Goal: Information Seeking & Learning: Check status

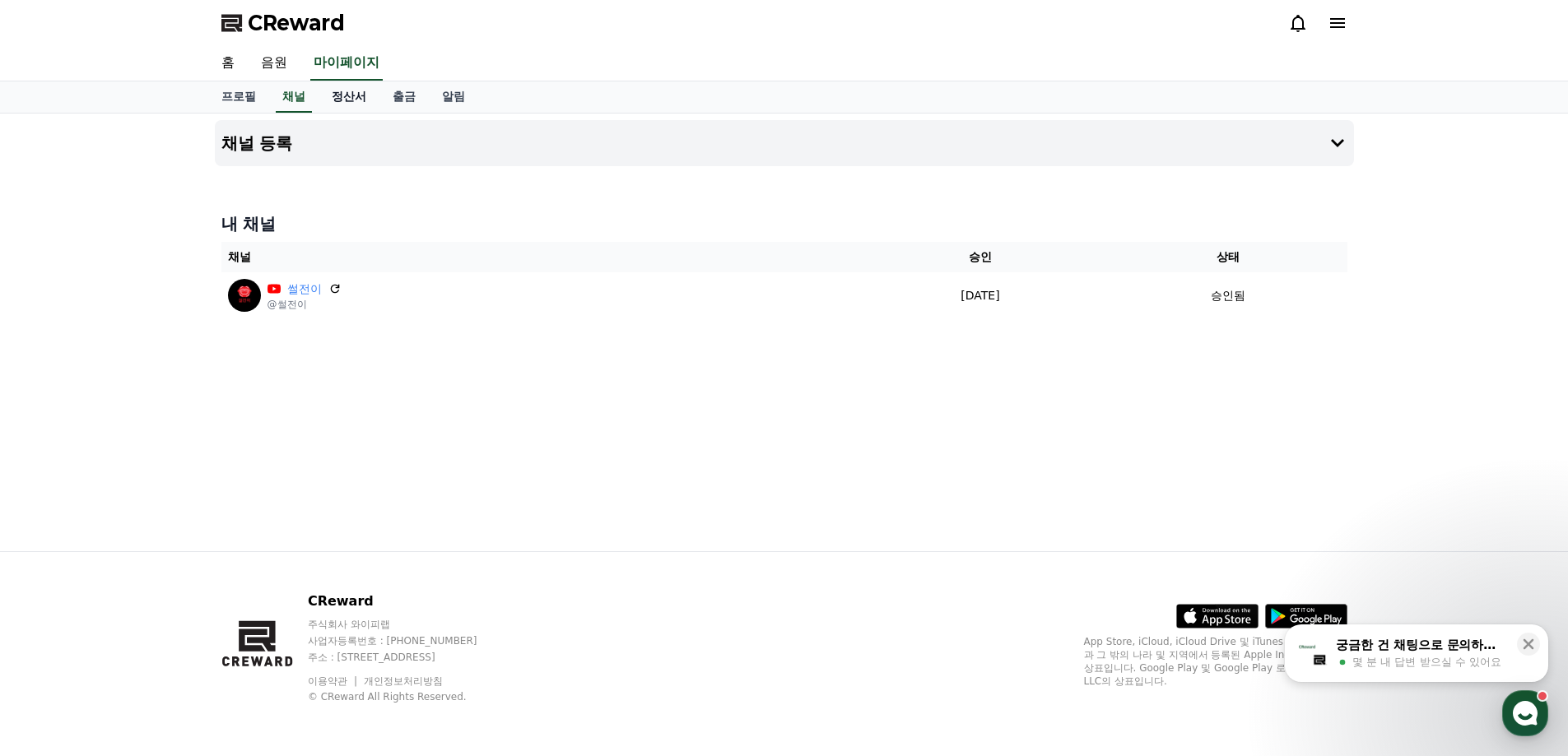
click at [335, 94] on link "정산서" at bounding box center [348, 97] width 61 height 32
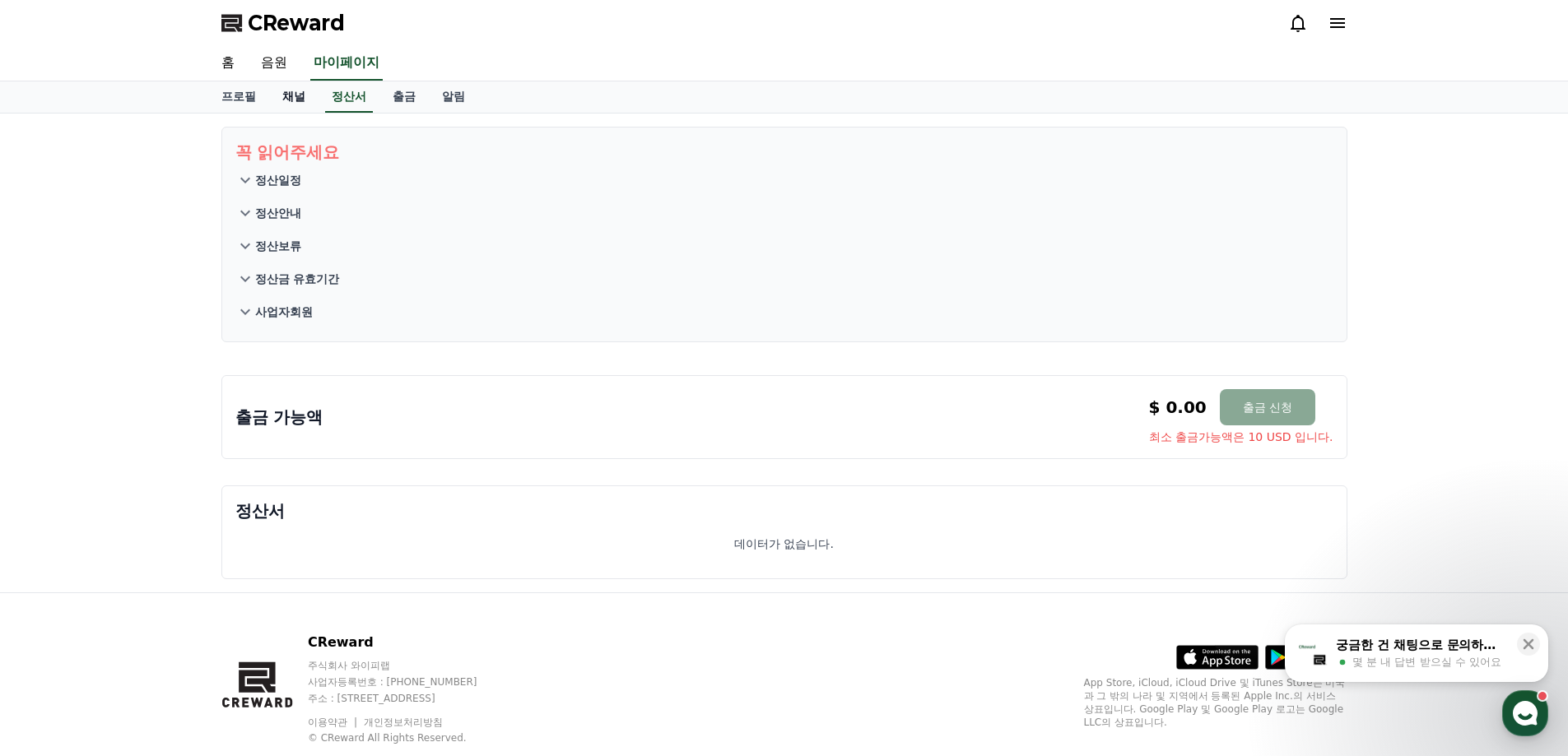
click at [289, 94] on link "채널" at bounding box center [293, 97] width 49 height 32
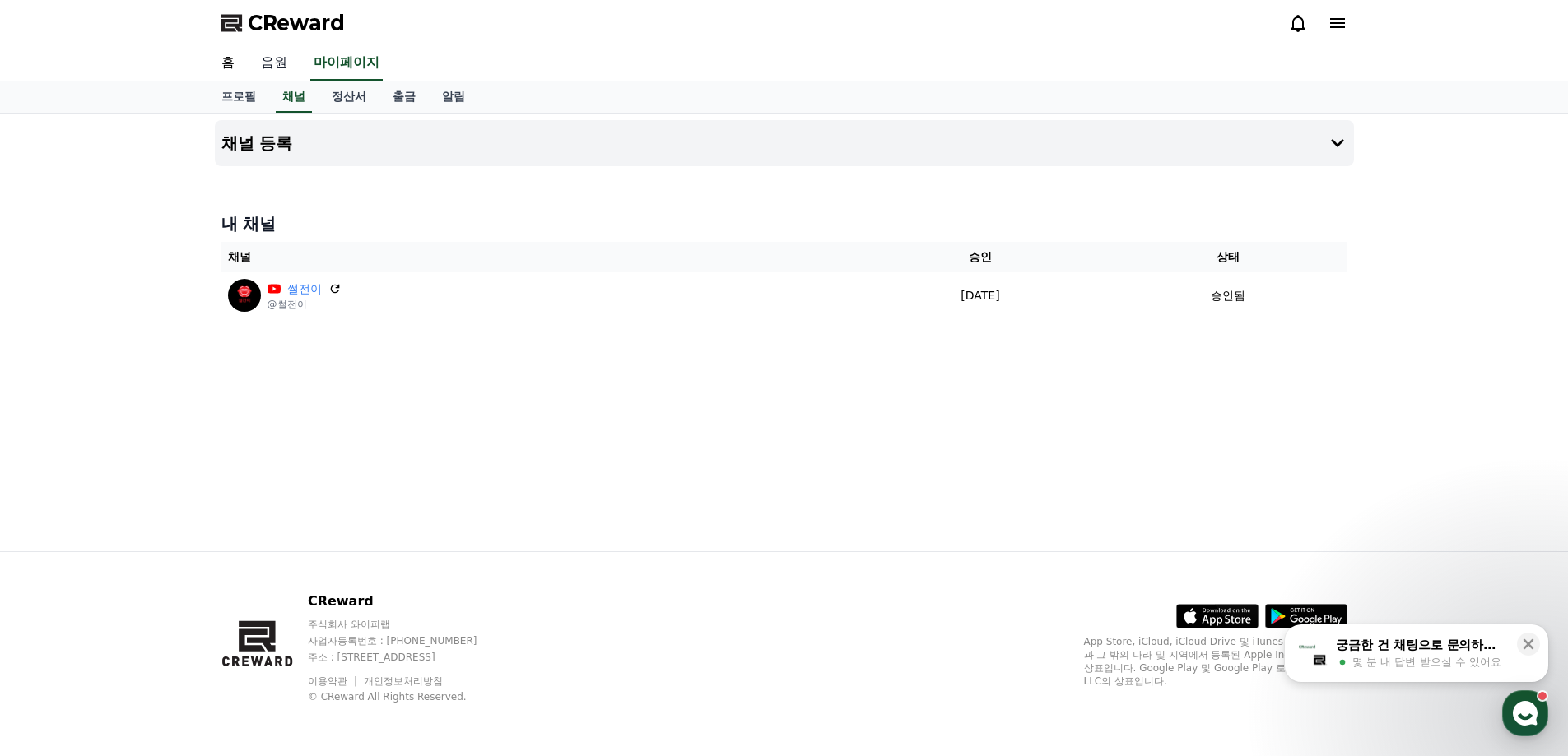
click at [268, 70] on link "음원" at bounding box center [273, 63] width 52 height 35
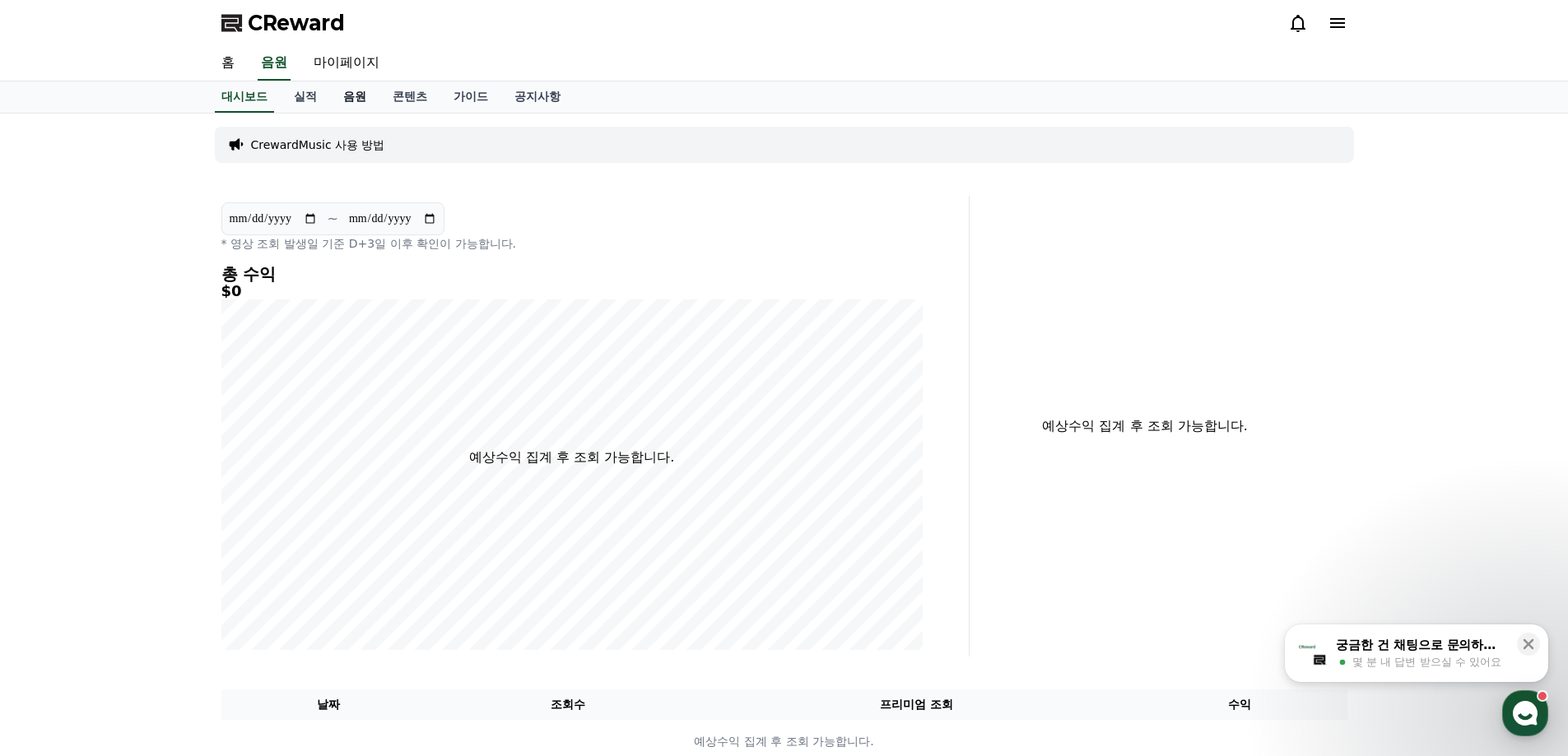
click at [361, 96] on link "음원" at bounding box center [355, 97] width 49 height 32
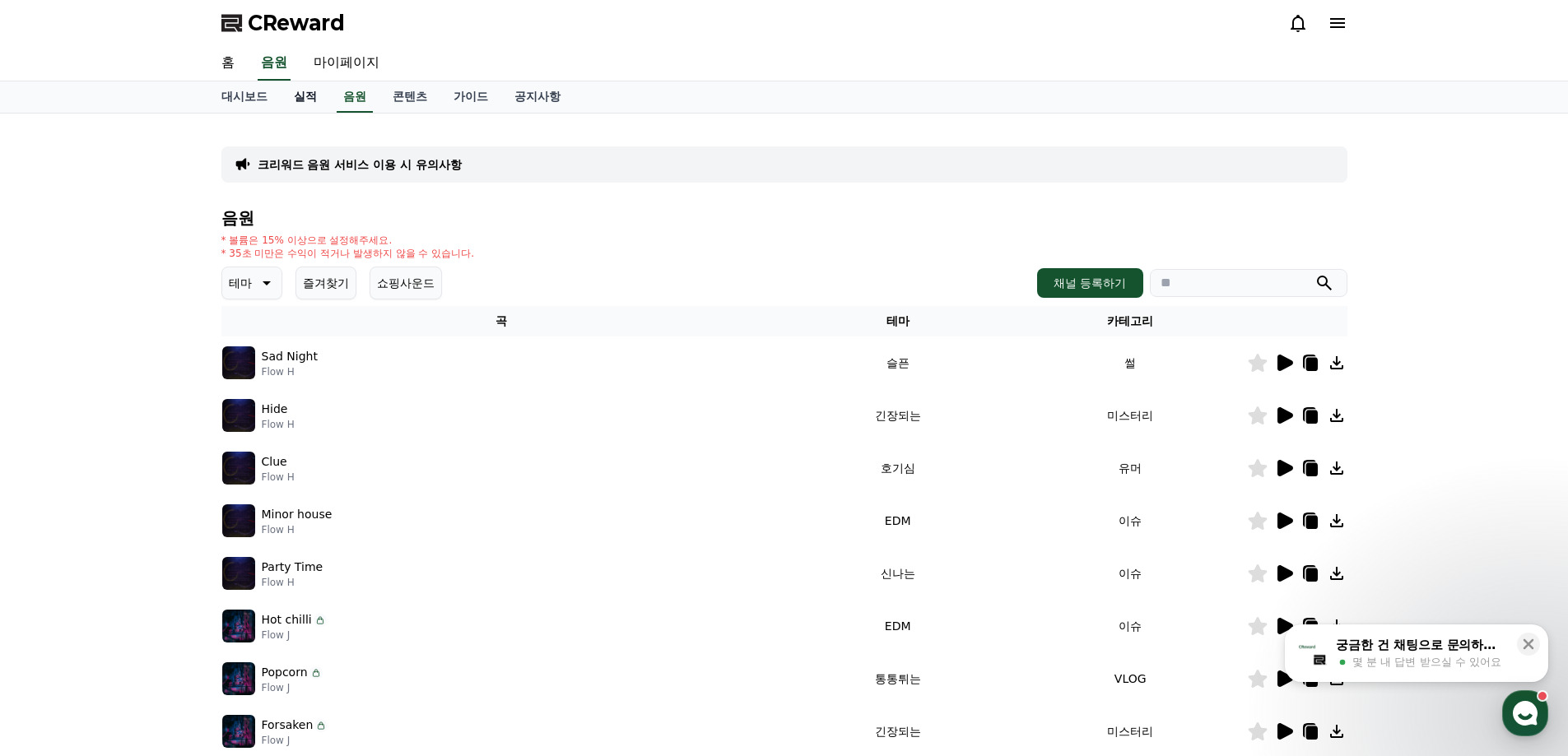
click at [310, 98] on link "실적" at bounding box center [305, 97] width 49 height 32
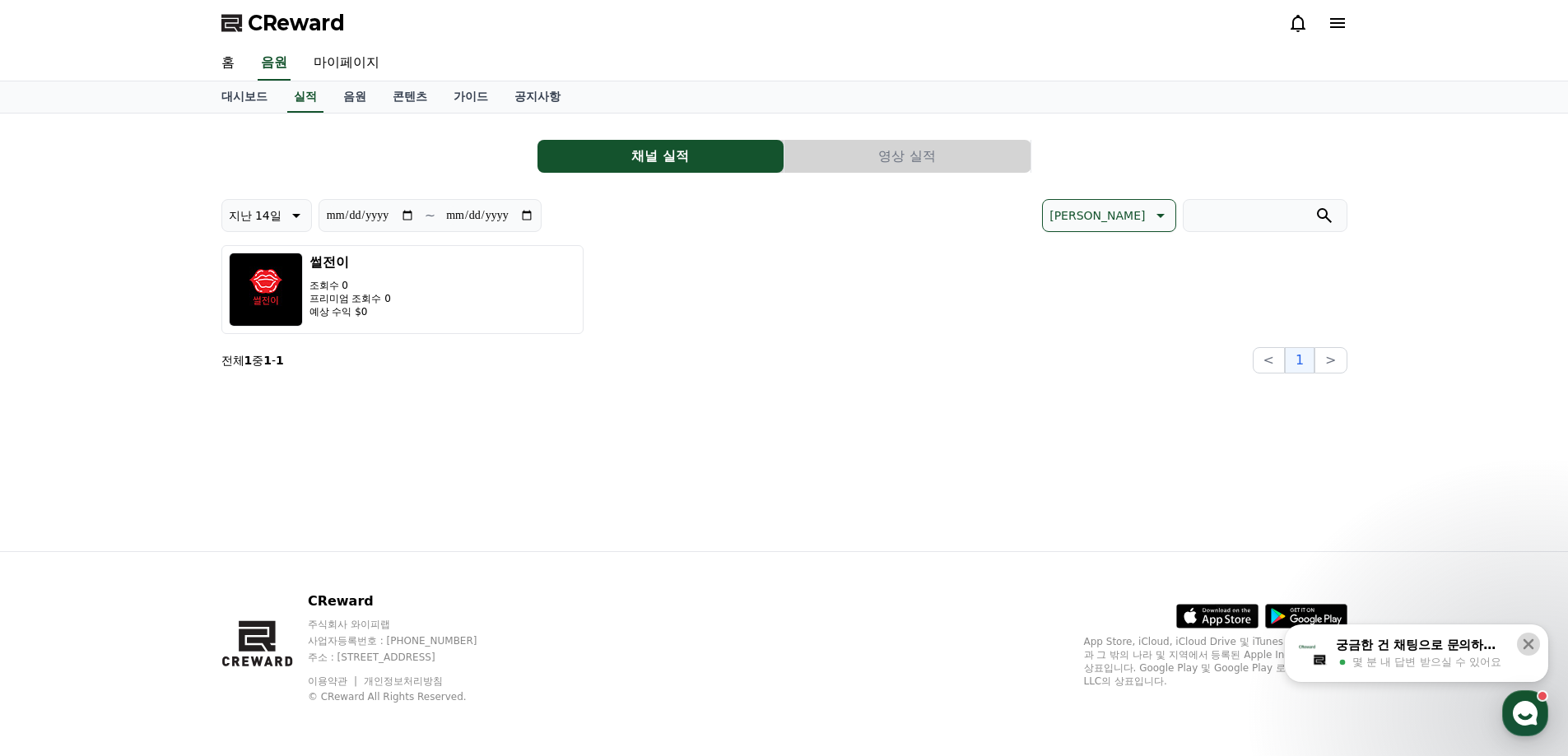
click at [1525, 639] on icon at bounding box center [1528, 645] width 17 height 17
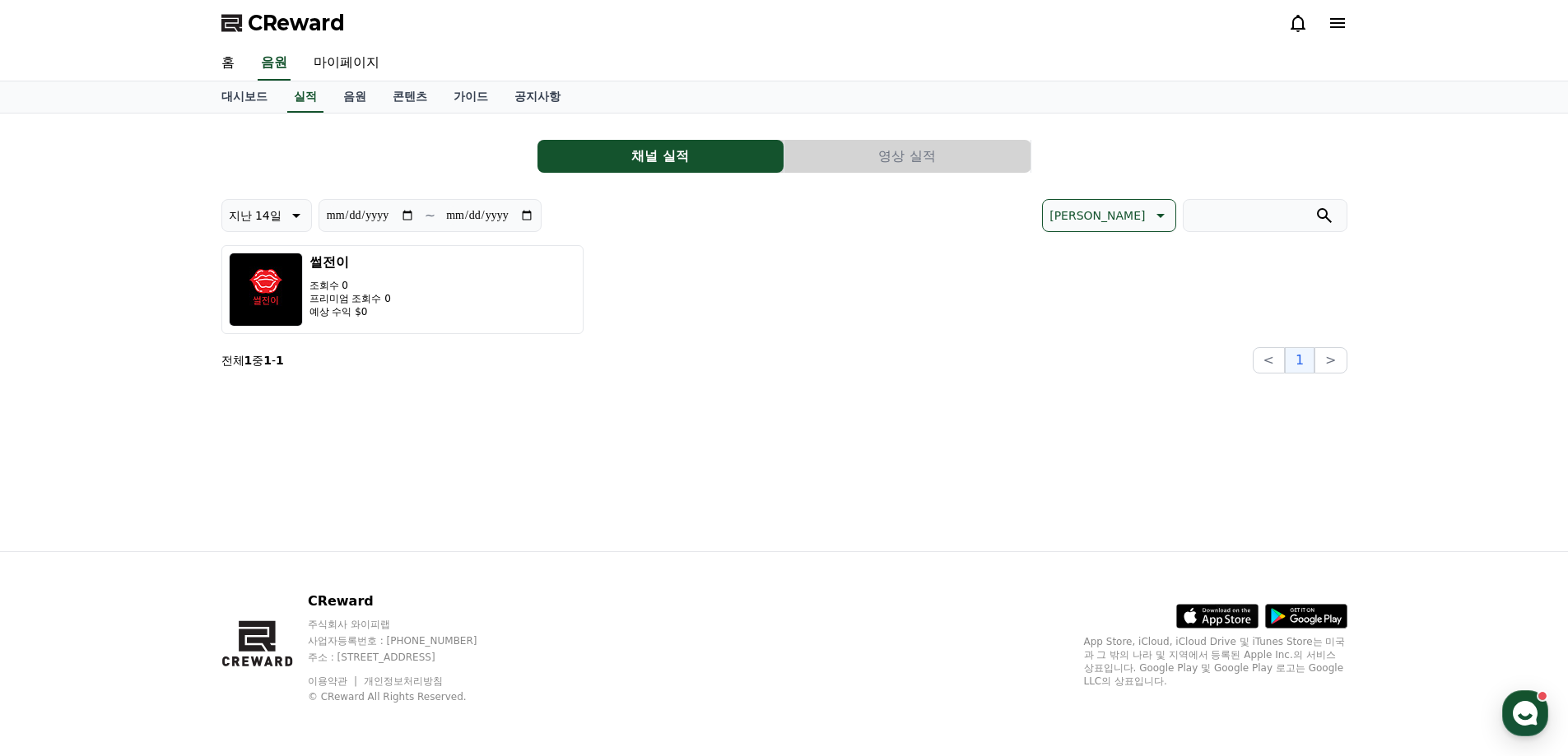
click at [921, 160] on button "영상 실적" at bounding box center [907, 156] width 246 height 33
